Goal: Task Accomplishment & Management: Manage account settings

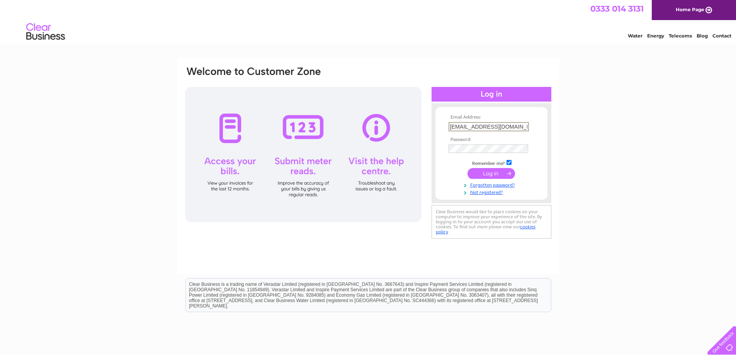
click at [488, 173] on input "submit" at bounding box center [492, 173] width 48 height 11
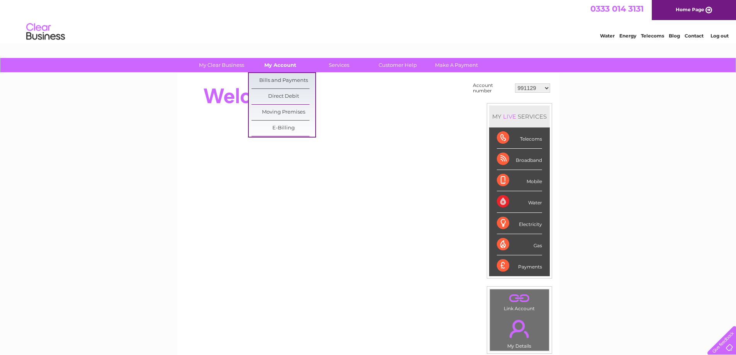
click at [272, 62] on link "My Account" at bounding box center [280, 65] width 64 height 14
click at [277, 78] on link "Bills and Payments" at bounding box center [284, 80] width 64 height 15
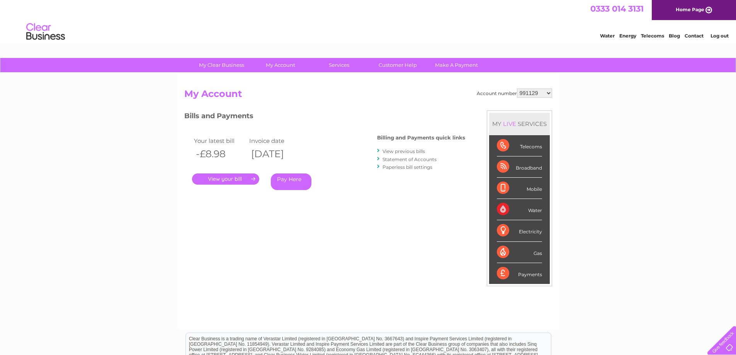
click at [547, 97] on select "991129 994026 30278343" at bounding box center [534, 92] width 35 height 9
select select "994026"
click at [517, 88] on select "991129 994026 30278343" at bounding box center [534, 92] width 35 height 9
click at [205, 178] on link "." at bounding box center [225, 179] width 67 height 11
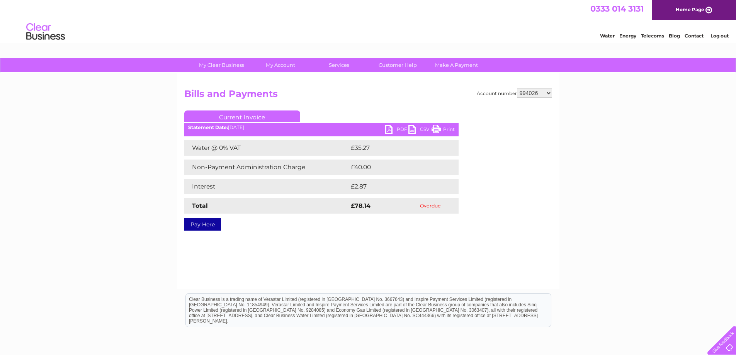
click at [392, 129] on link "PDF" at bounding box center [396, 130] width 23 height 11
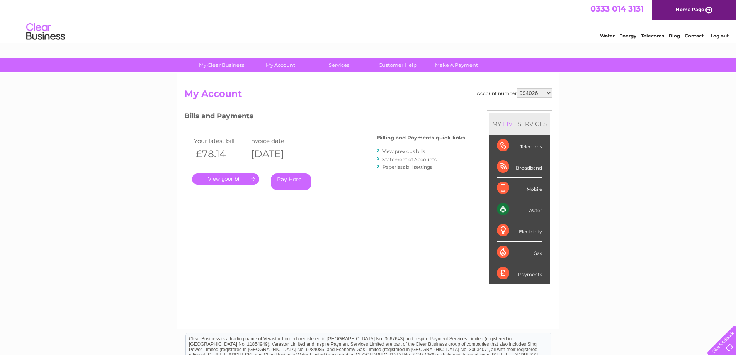
click at [407, 151] on link "View previous bills" at bounding box center [404, 151] width 43 height 6
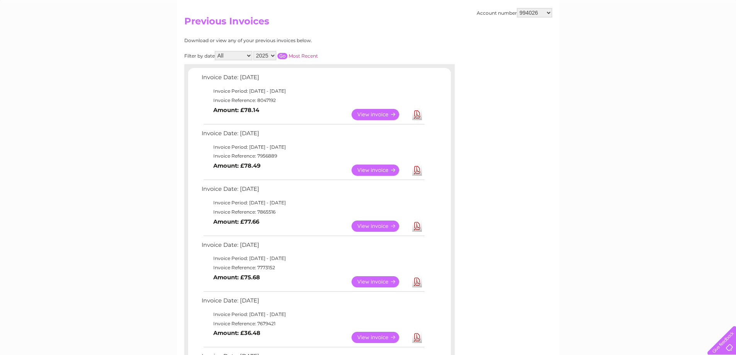
scroll to position [77, 0]
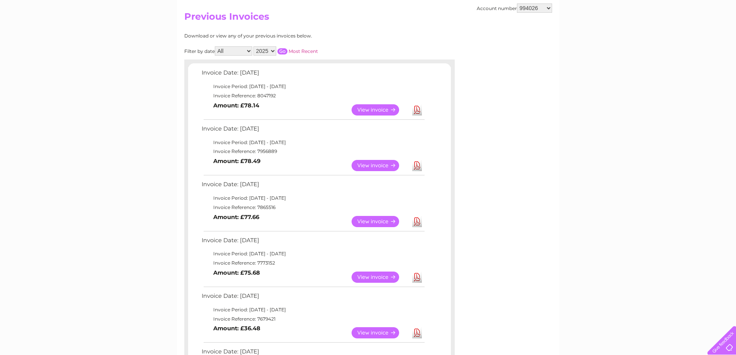
click at [367, 107] on link "View" at bounding box center [380, 109] width 57 height 11
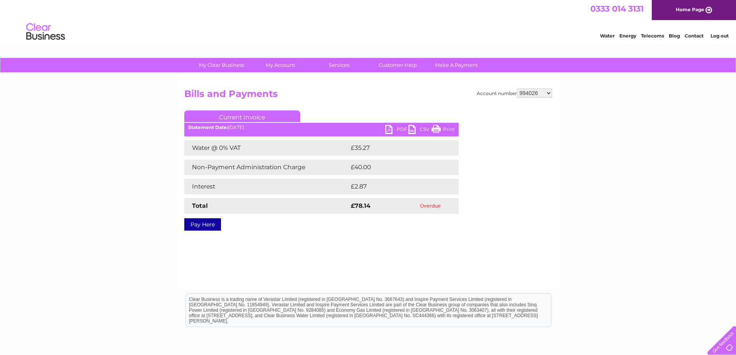
click at [393, 127] on link "PDF" at bounding box center [396, 130] width 23 height 11
click at [63, 200] on div "My Clear Business Login Details My Details My Preferences Link Account My Accou…" at bounding box center [368, 240] width 736 height 364
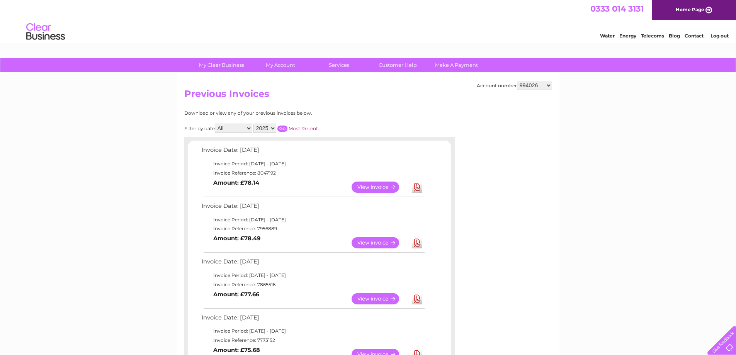
click at [360, 190] on link "View" at bounding box center [380, 187] width 57 height 11
click at [363, 186] on link "View" at bounding box center [380, 187] width 57 height 11
click at [368, 187] on link "View" at bounding box center [380, 187] width 57 height 11
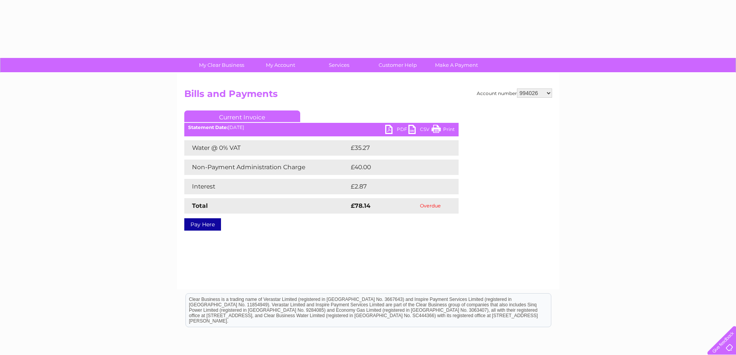
click at [388, 128] on link "PDF" at bounding box center [396, 130] width 23 height 11
